Goal: Transaction & Acquisition: Book appointment/travel/reservation

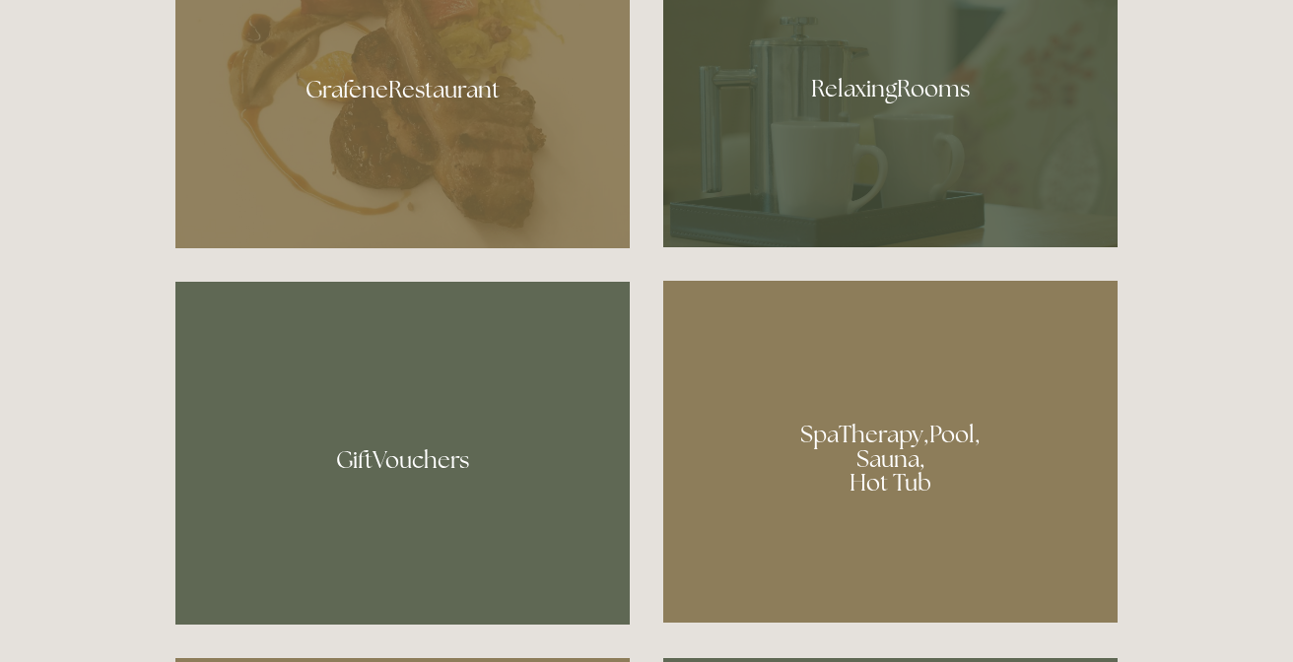
scroll to position [1143, 0]
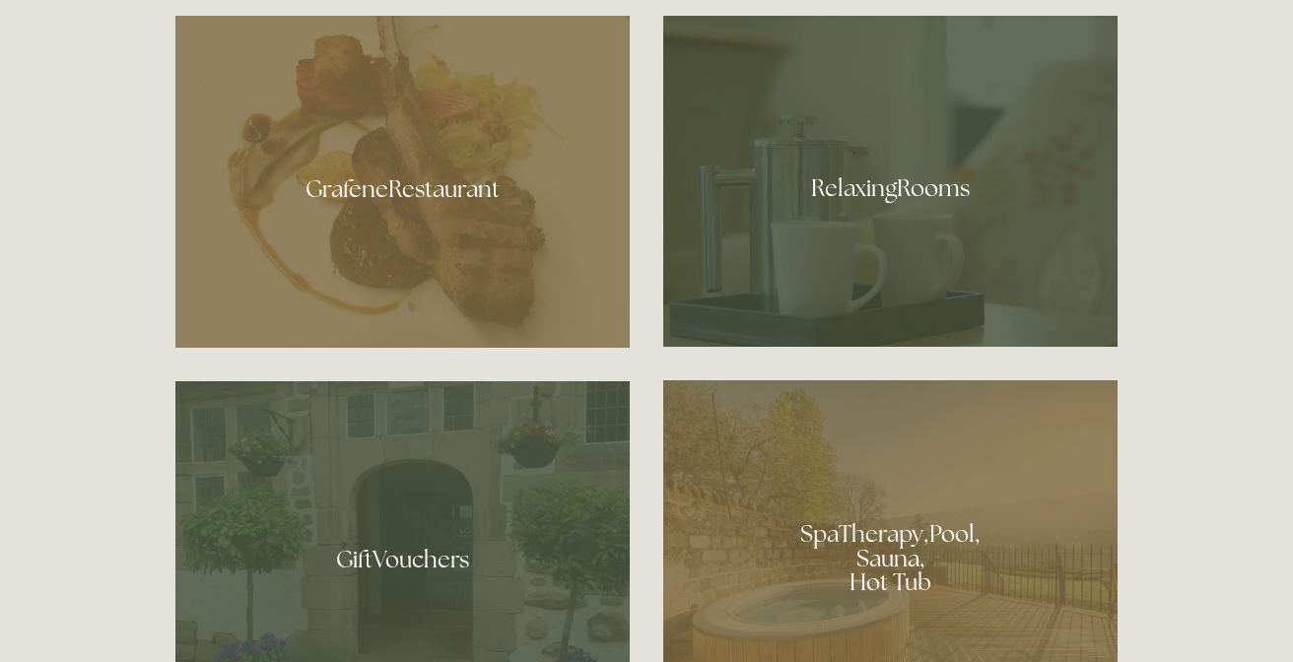
click at [722, 141] on div at bounding box center [890, 181] width 454 height 331
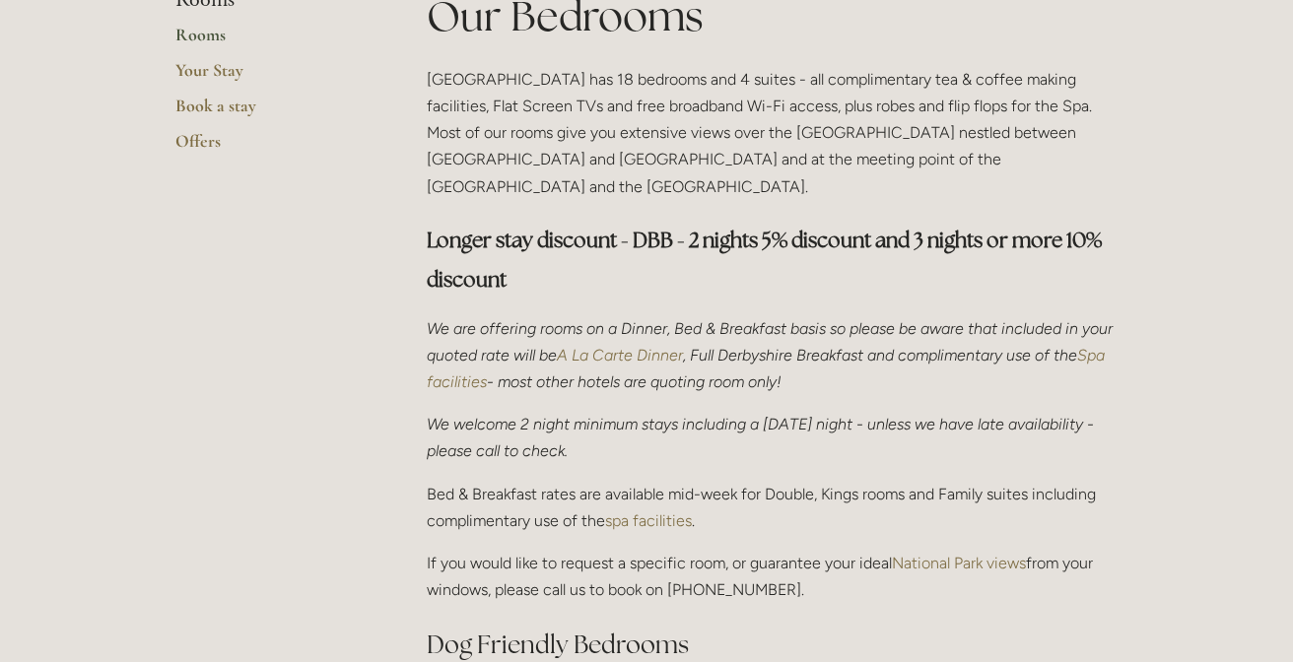
scroll to position [522, 0]
click at [209, 36] on link "Rooms" at bounding box center [269, 40] width 188 height 35
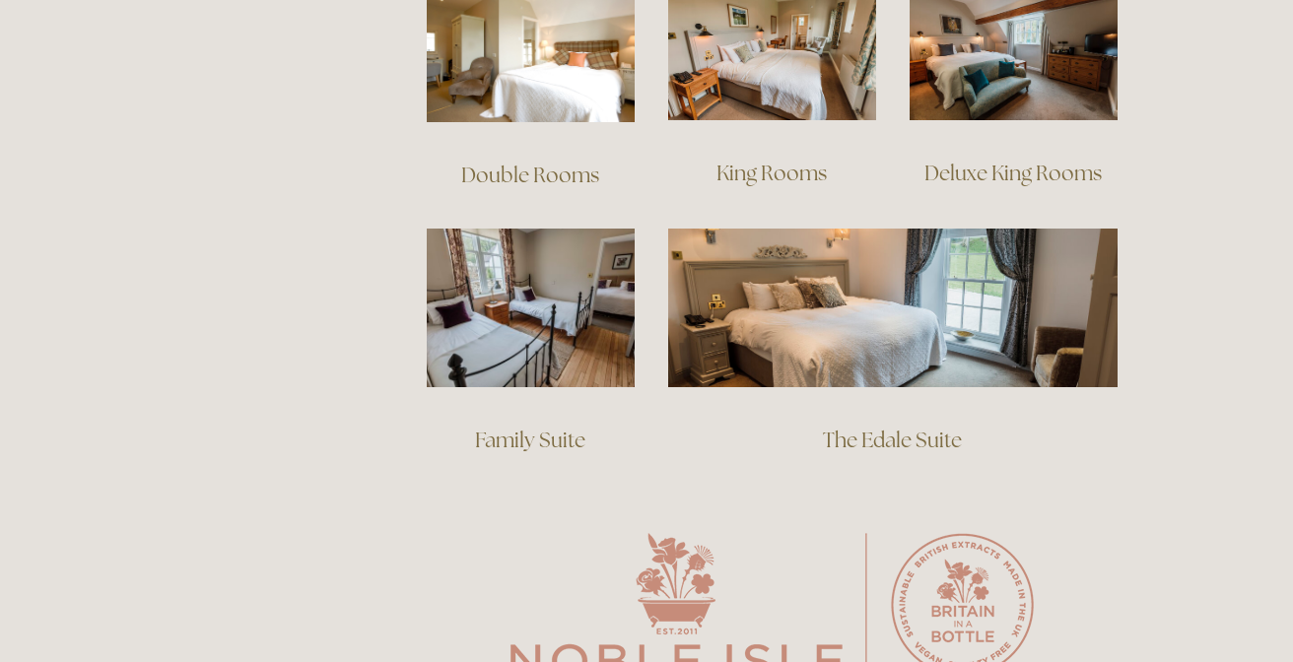
scroll to position [1465, 0]
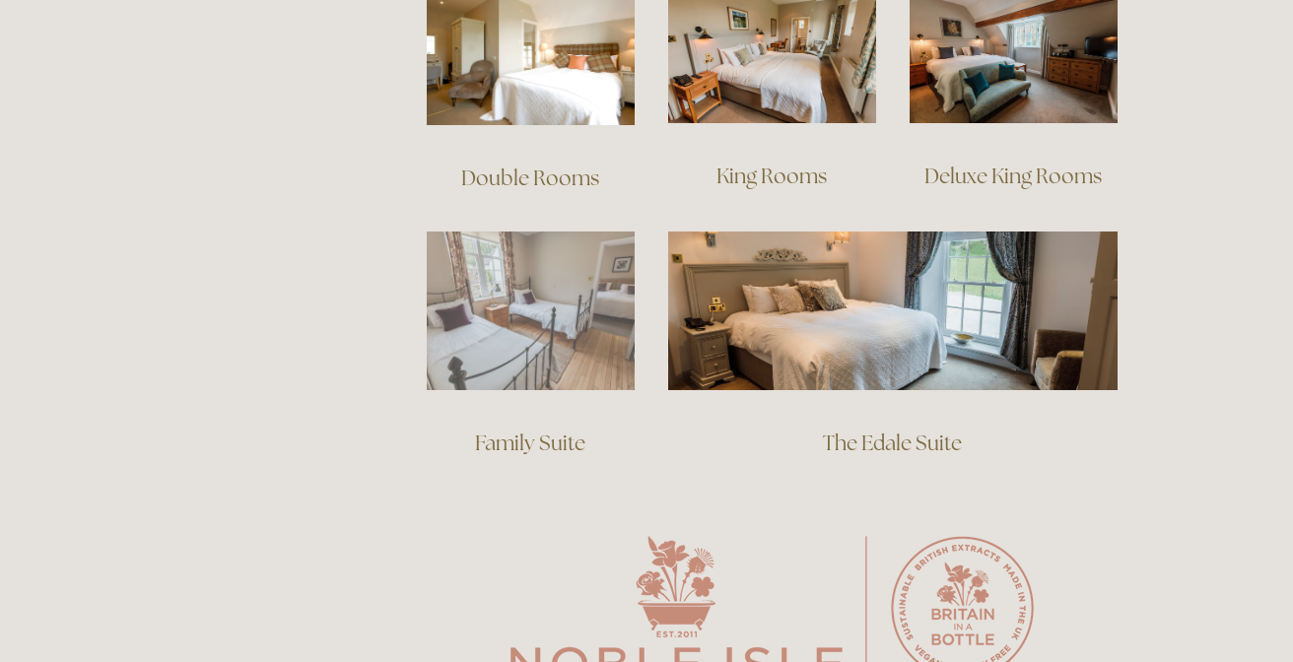
click at [577, 272] on img at bounding box center [531, 311] width 208 height 159
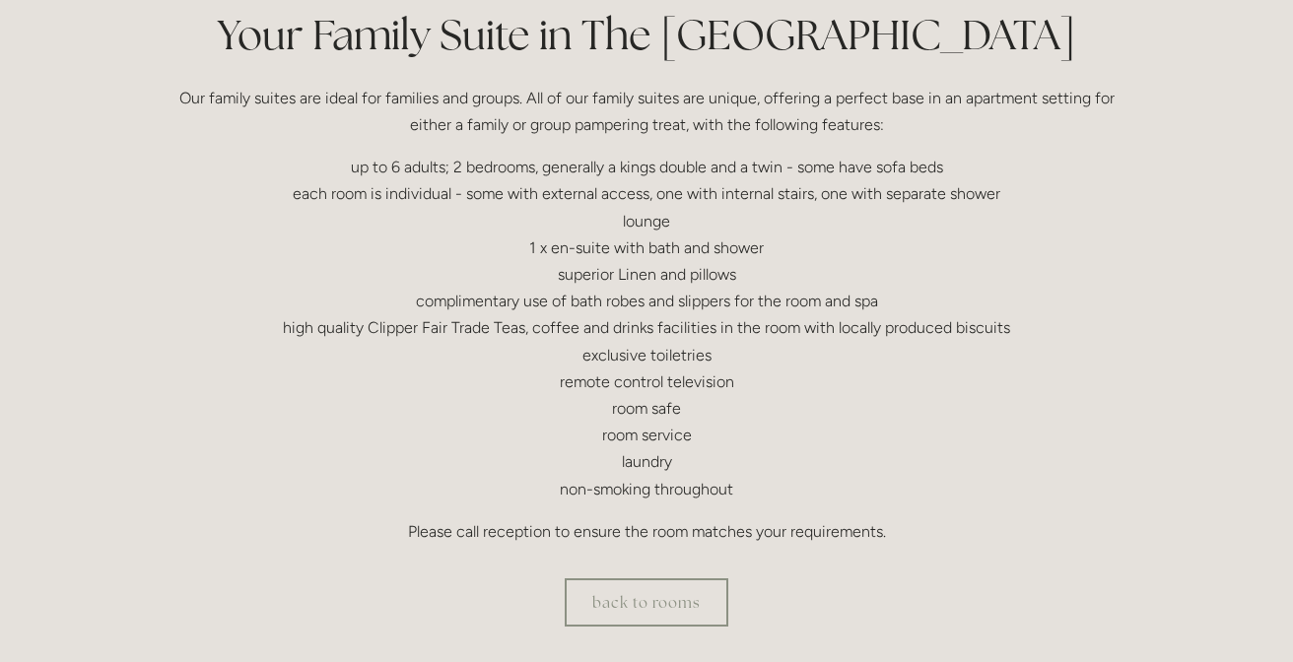
scroll to position [517, 0]
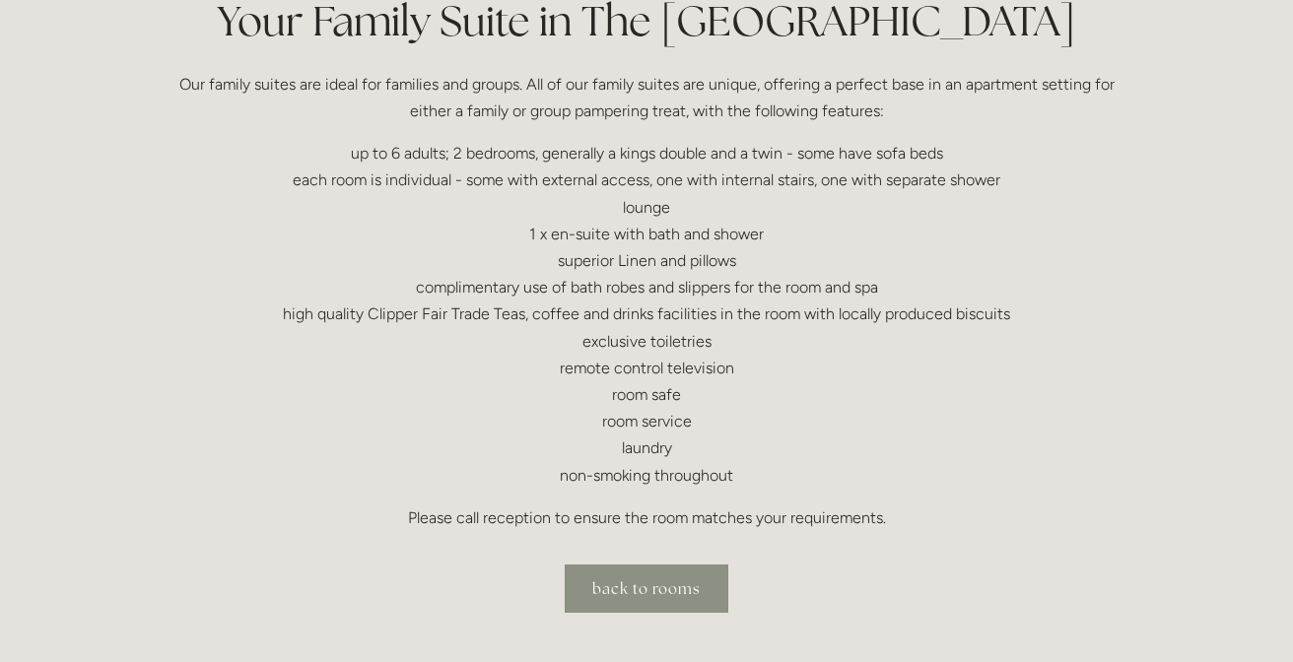
click at [642, 584] on link "back to rooms" at bounding box center [647, 589] width 164 height 48
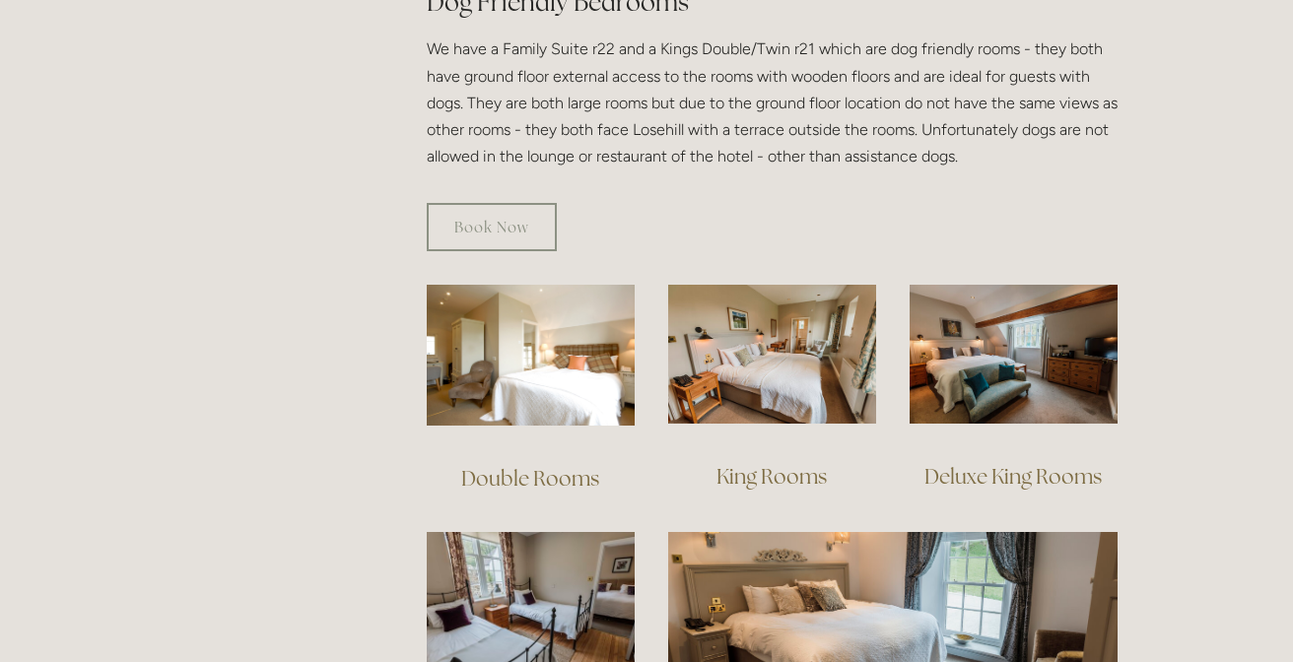
scroll to position [1168, 0]
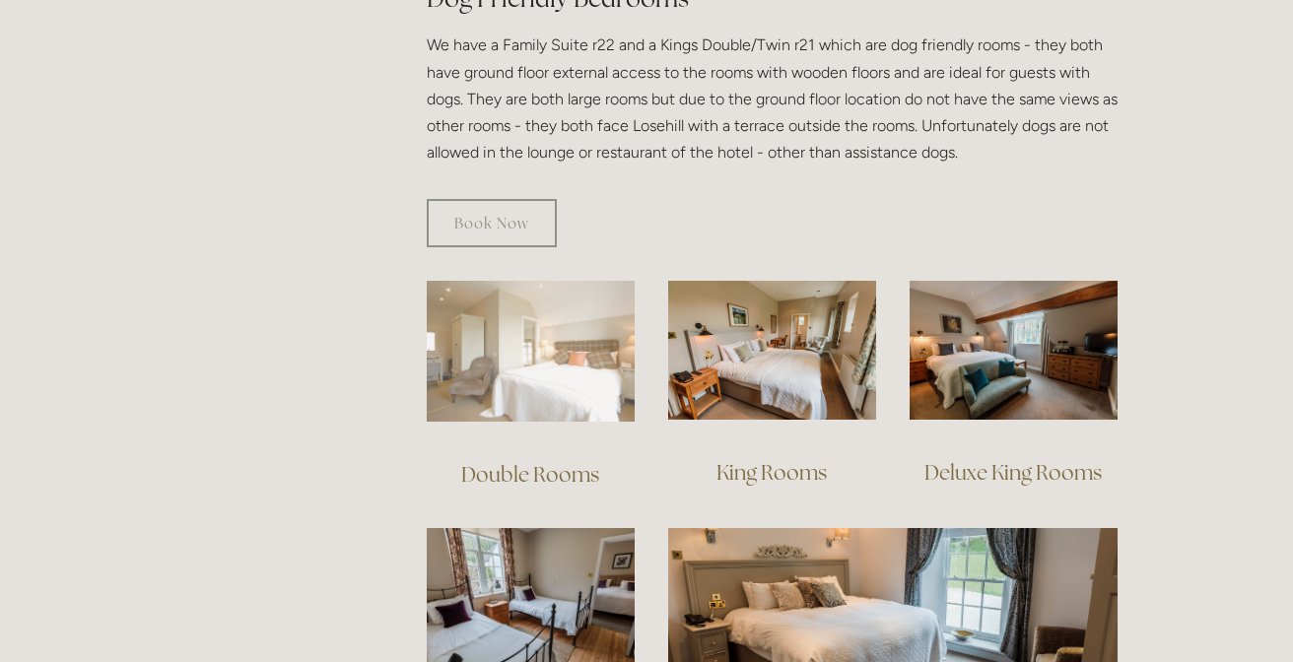
click at [565, 334] on img at bounding box center [531, 351] width 208 height 141
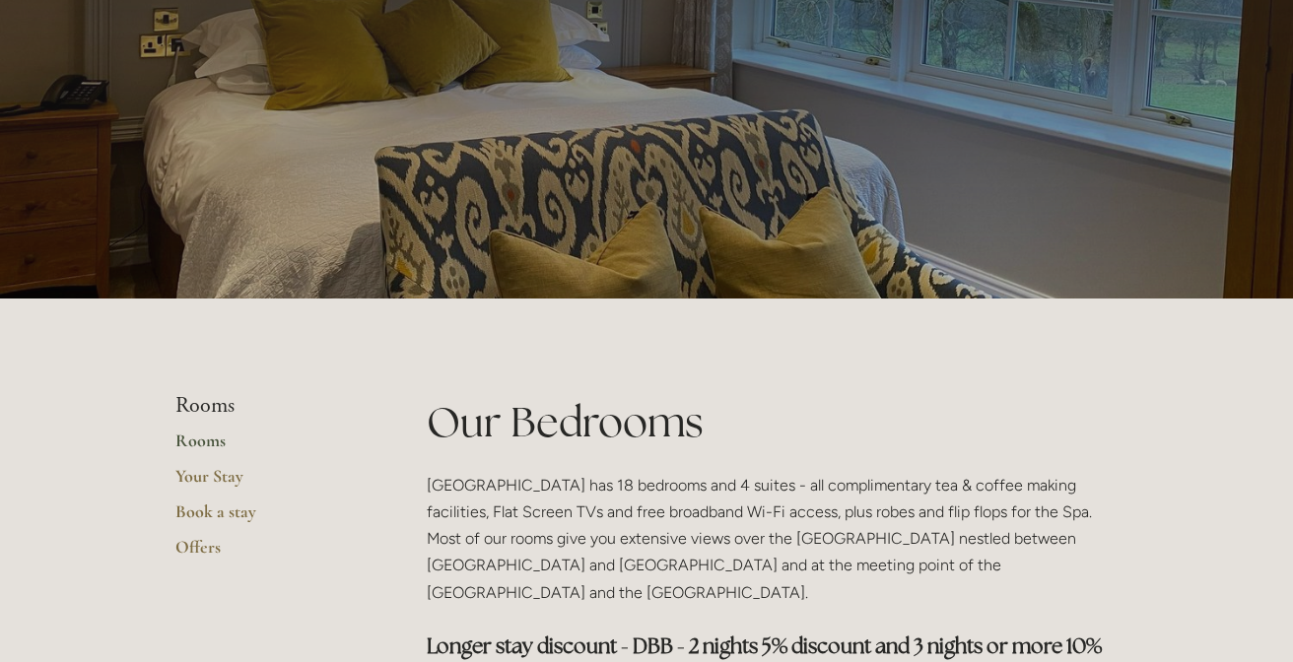
scroll to position [65, 0]
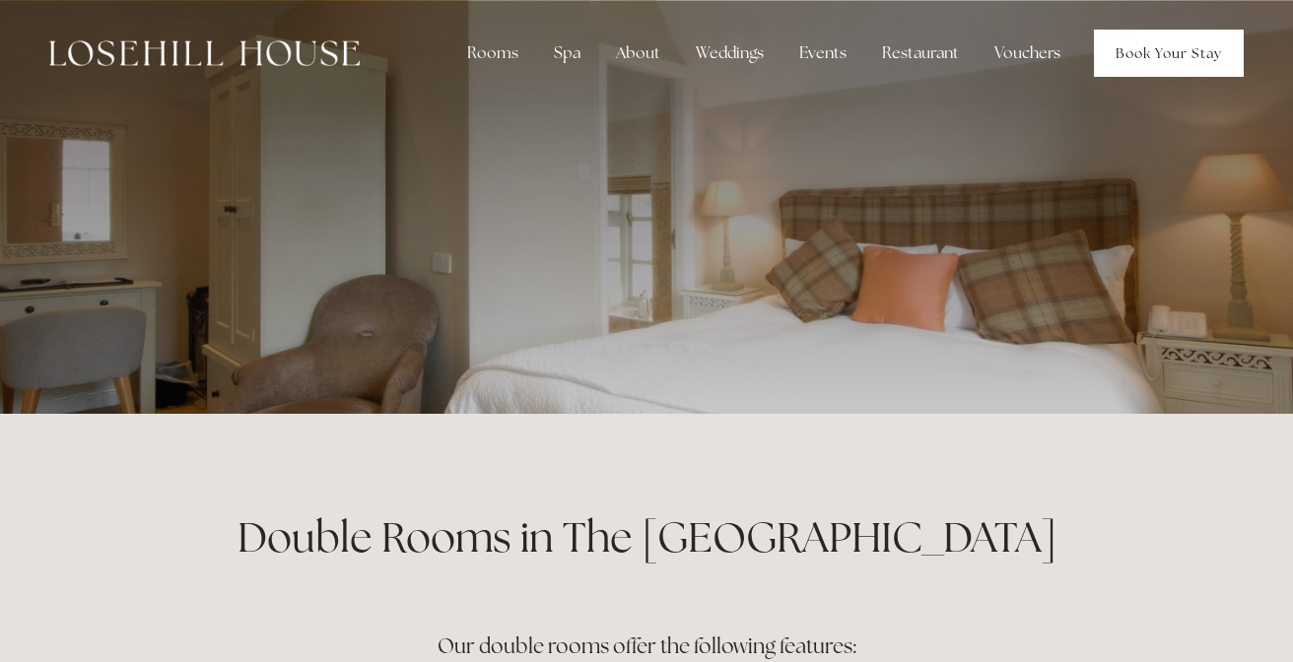
click at [1132, 52] on link "Book Your Stay" at bounding box center [1169, 53] width 150 height 47
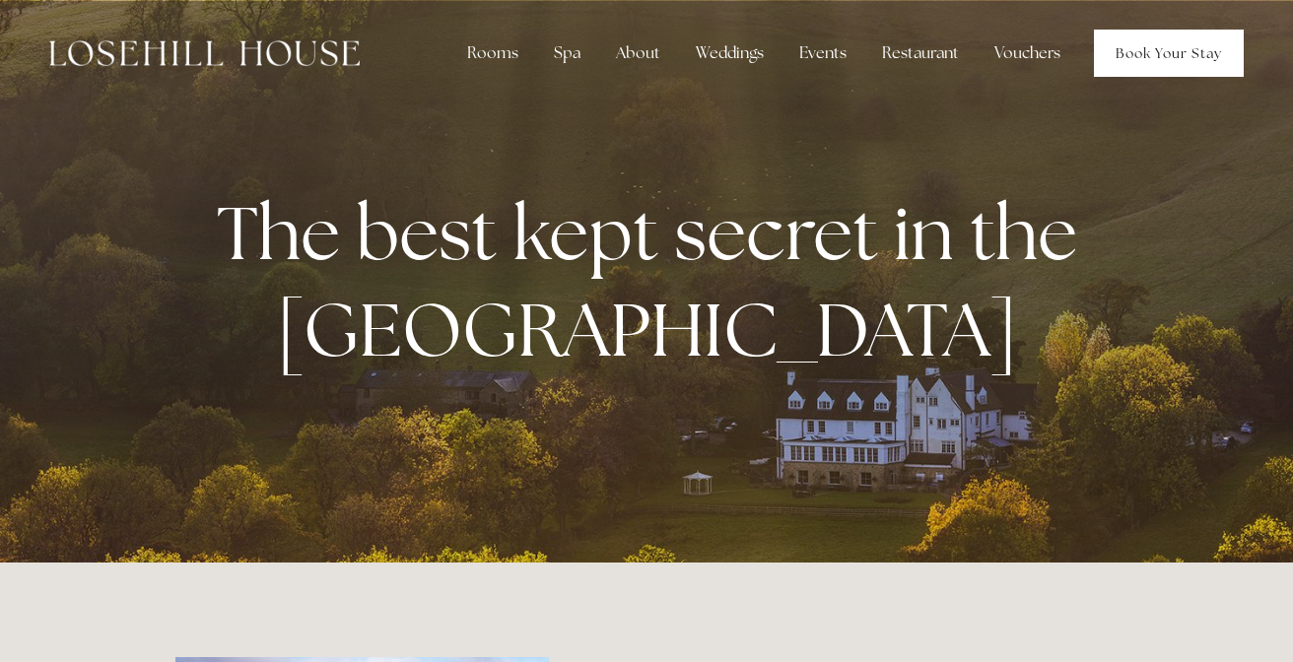
click at [1122, 55] on link "Book Your Stay" at bounding box center [1169, 53] width 150 height 47
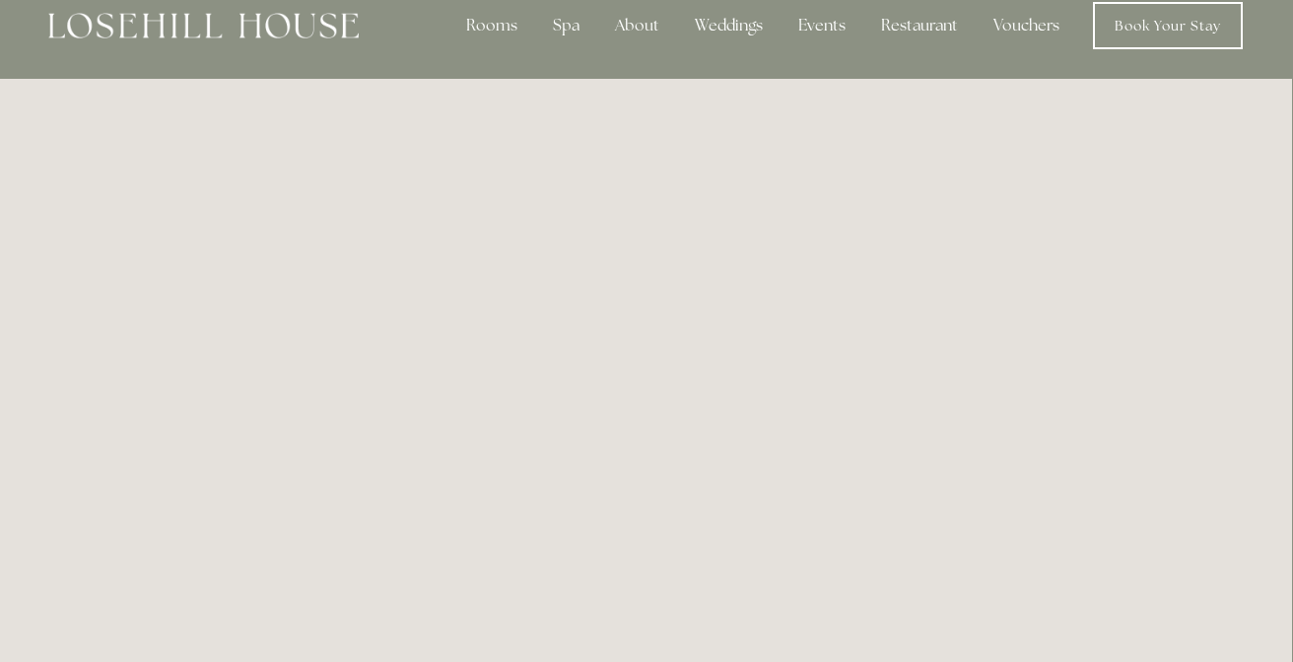
scroll to position [0, 1]
